Goal: Task Accomplishment & Management: Use online tool/utility

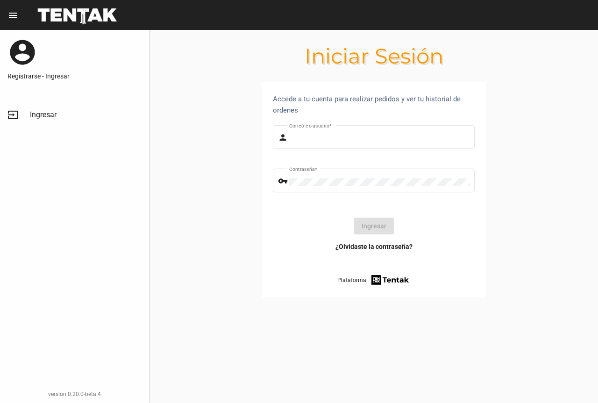
type input "UsuarioHisehi"
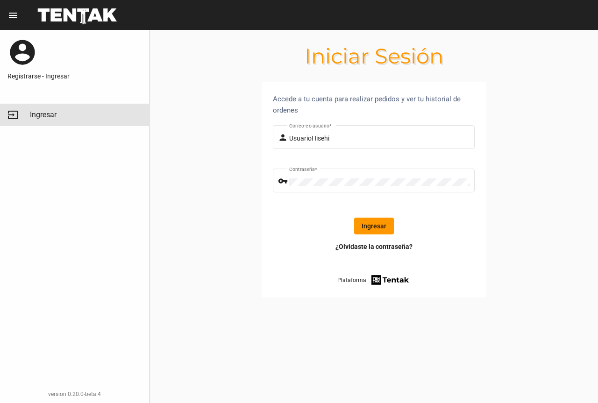
click at [76, 106] on link "input Ingresar" at bounding box center [74, 115] width 149 height 22
click at [73, 108] on link "input Ingresar" at bounding box center [74, 115] width 149 height 22
click at [62, 107] on link "input Ingresar" at bounding box center [74, 115] width 149 height 22
click at [74, 107] on link "input Ingresar" at bounding box center [74, 115] width 149 height 22
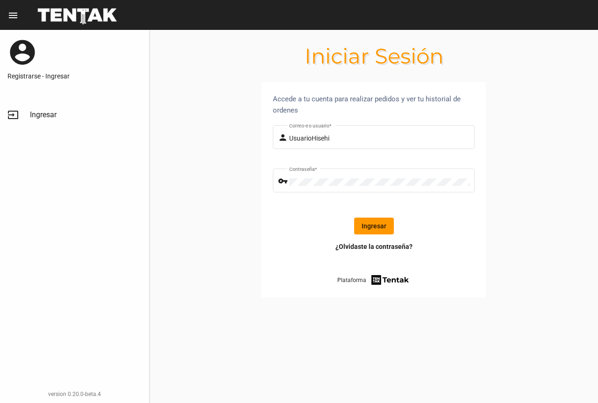
click at [52, 120] on link "input Ingresar" at bounding box center [74, 115] width 149 height 22
click at [380, 228] on button "Ingresar" at bounding box center [374, 226] width 40 height 17
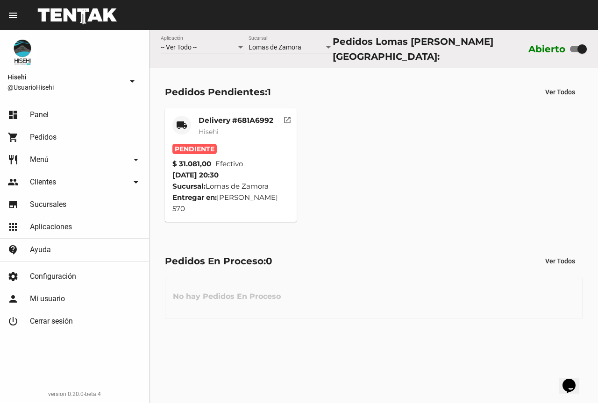
click at [232, 129] on mat-card-subtitle "Hisehi" at bounding box center [235, 131] width 75 height 9
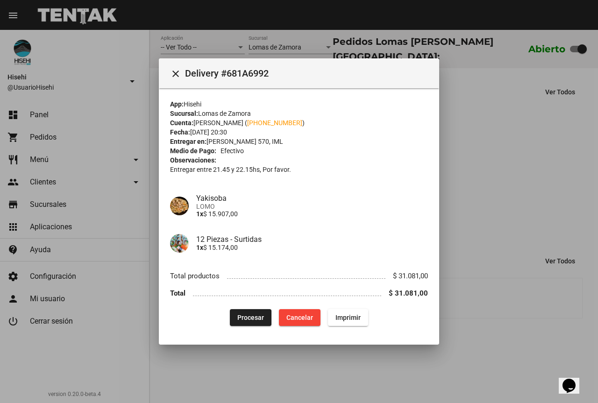
click at [462, 149] on div at bounding box center [299, 201] width 598 height 403
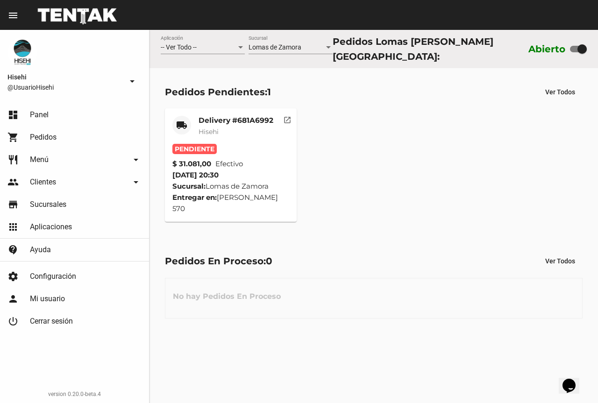
click at [211, 129] on span "Hisehi" at bounding box center [208, 131] width 20 height 8
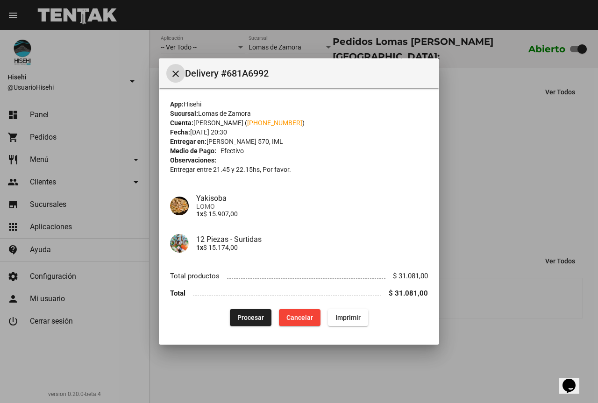
click at [445, 142] on div at bounding box center [299, 201] width 598 height 403
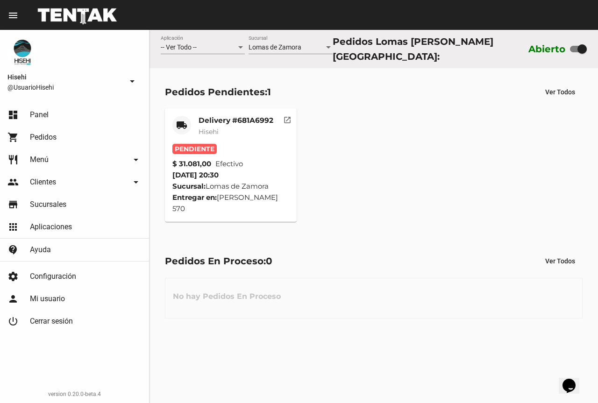
click at [262, 130] on mat-card-subtitle "Hisehi" at bounding box center [235, 131] width 75 height 9
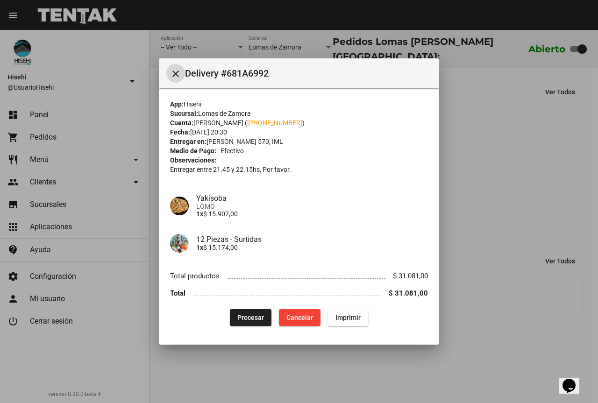
click at [253, 319] on span "Procesar" at bounding box center [250, 317] width 27 height 7
